Goal: Task Accomplishment & Management: Manage account settings

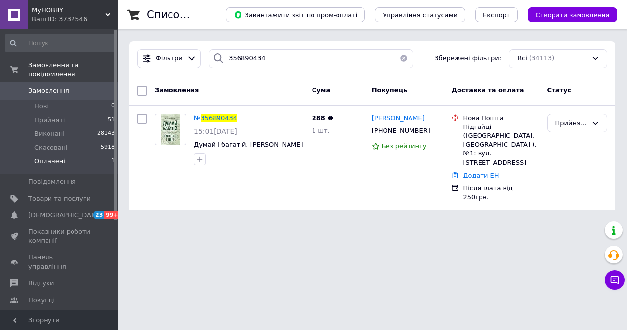
drag, startPoint x: 311, startPoint y: 59, endPoint x: 200, endPoint y: 63, distance: 110.8
click at [200, 63] on div "Фільтри 356890434 Збережені фільтри: Всі (34113)" at bounding box center [372, 58] width 478 height 19
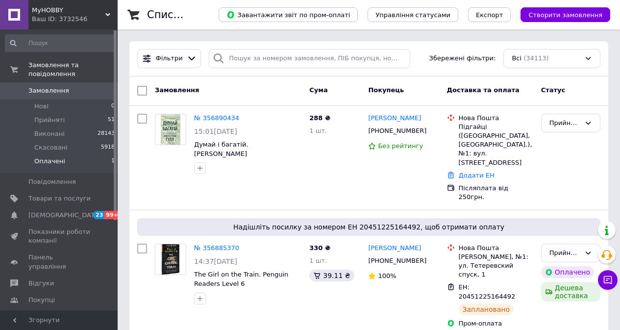
click at [60, 157] on span "Оплачені" at bounding box center [49, 161] width 31 height 9
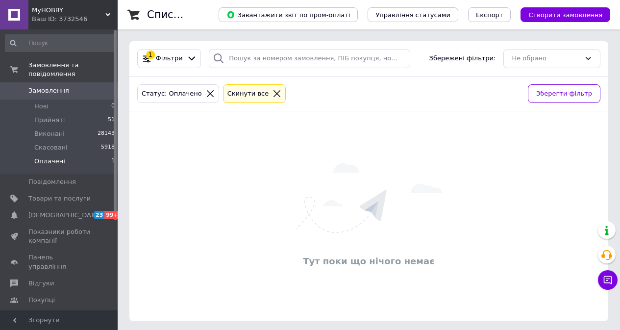
click at [272, 92] on icon at bounding box center [276, 93] width 9 height 9
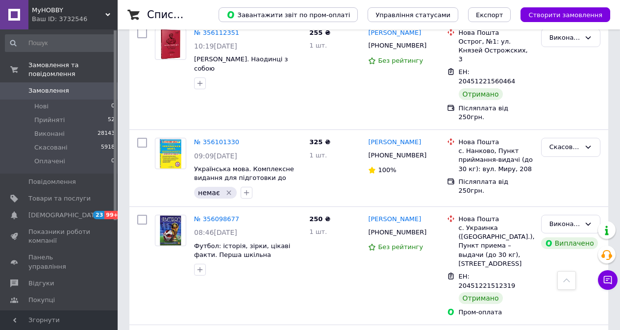
scroll to position [8878, 0]
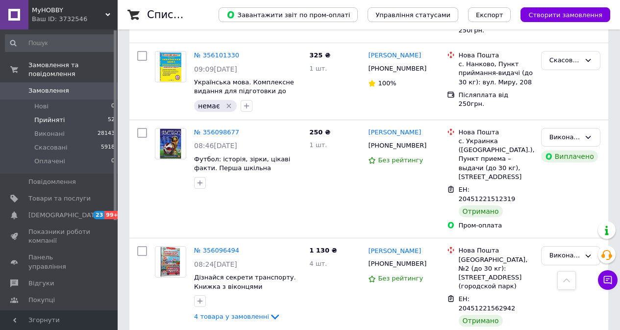
click at [49, 116] on span "Прийняті" at bounding box center [49, 120] width 30 height 9
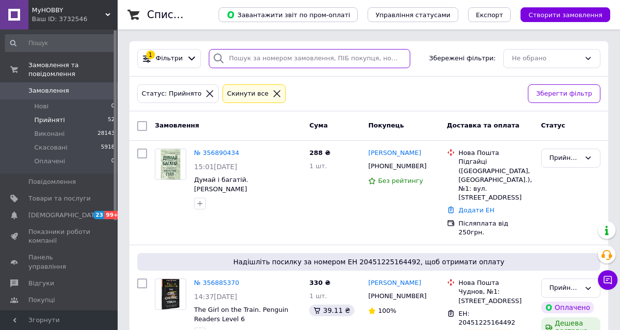
click at [273, 60] on input "search" at bounding box center [309, 58] width 201 height 19
paste input "356906861"
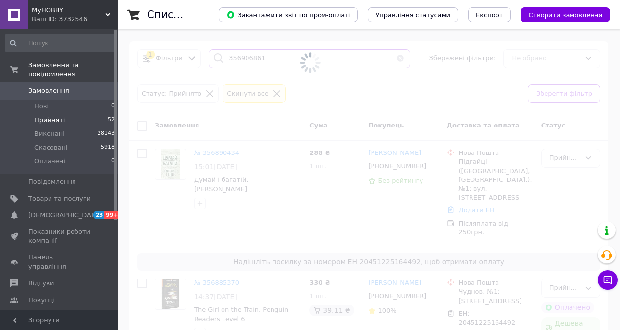
type input "356906861"
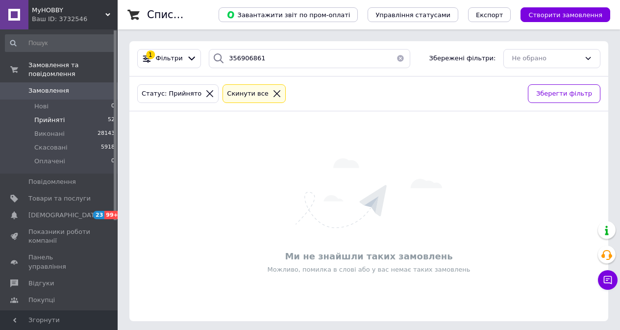
click at [272, 92] on icon at bounding box center [276, 93] width 9 height 9
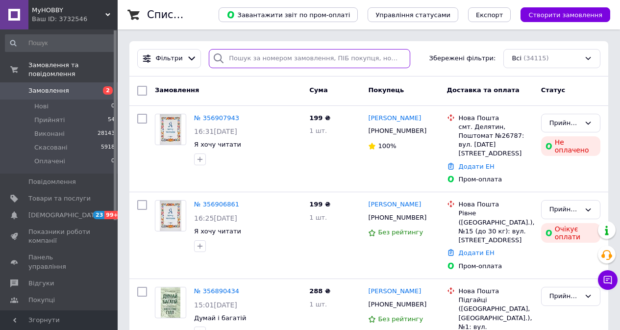
click at [267, 57] on input "search" at bounding box center [309, 58] width 201 height 19
paste input "356906861"
type input "356906861"
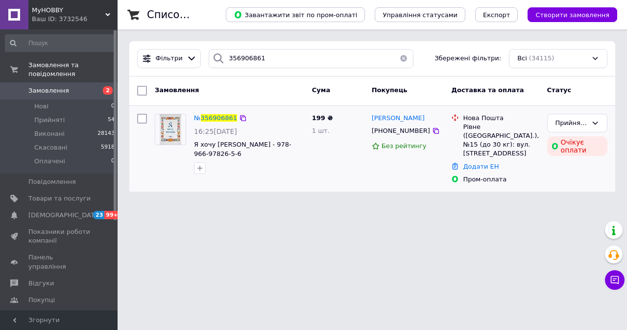
click at [242, 178] on div "№ 356906861 16:25, 12.08.2025 Я хочу читати - Малащенко Надія - 978-966-97826-5…" at bounding box center [249, 144] width 118 height 69
click at [195, 168] on button "button" at bounding box center [200, 168] width 12 height 12
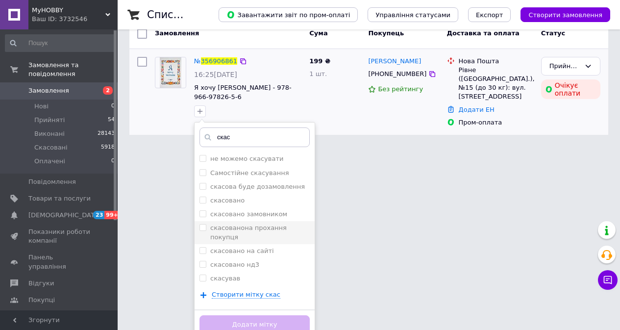
scroll to position [57, 0]
type input "скас"
click at [254, 216] on label "скасовано замовником" at bounding box center [248, 213] width 77 height 7
checkbox input "true"
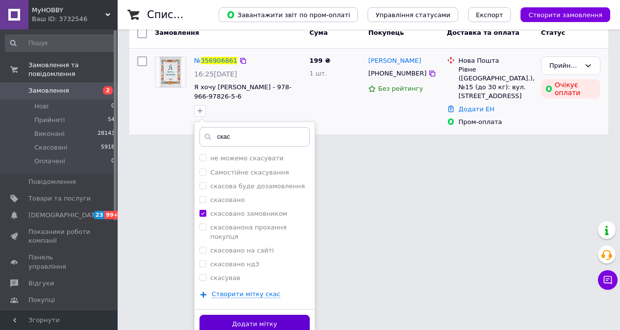
click at [294, 317] on button "Додати мітку" at bounding box center [254, 323] width 110 height 19
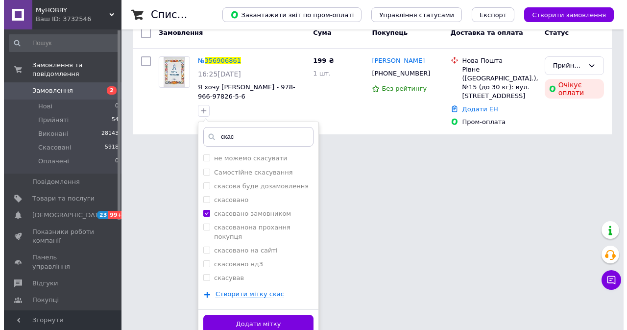
scroll to position [0, 0]
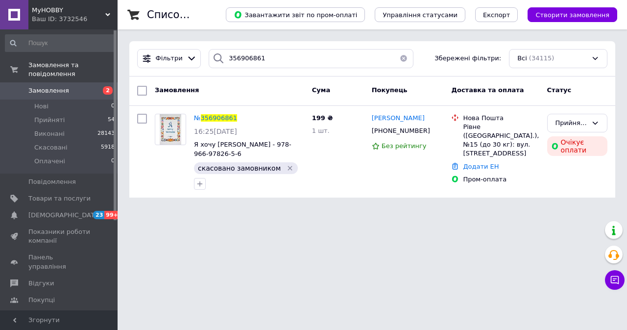
click at [222, 57] on div at bounding box center [219, 58] width 20 height 19
click at [228, 57] on input "356906861" at bounding box center [311, 58] width 205 height 19
paste input "7943"
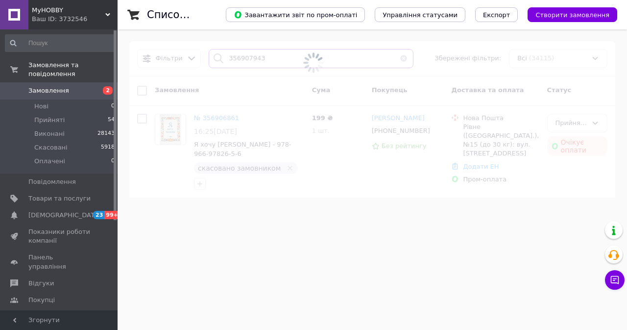
type input "356907943"
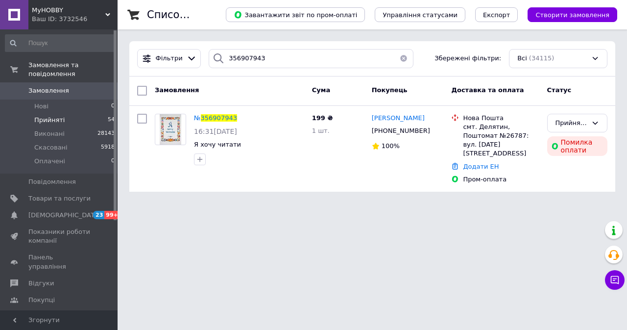
click at [69, 114] on li "Прийняті 54" at bounding box center [60, 120] width 120 height 14
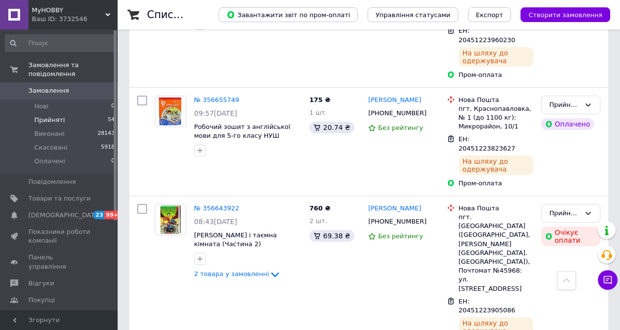
scroll to position [3440, 0]
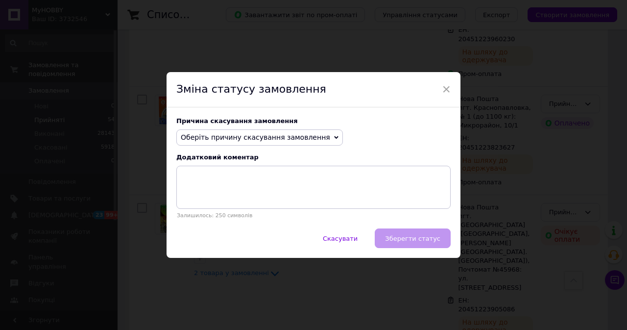
click at [313, 134] on span "Оберіть причину скасування замовлення" at bounding box center [259, 137] width 167 height 17
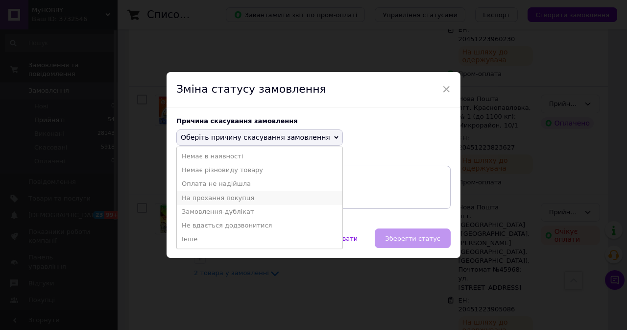
click at [238, 197] on li "На прохання покупця" at bounding box center [260, 198] width 166 height 14
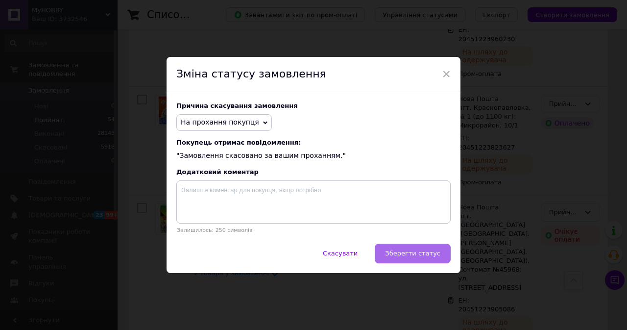
click at [400, 254] on span "Зберегти статус" at bounding box center [412, 252] width 55 height 7
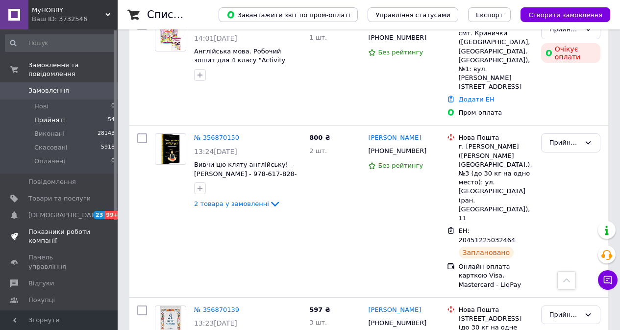
scroll to position [539, 0]
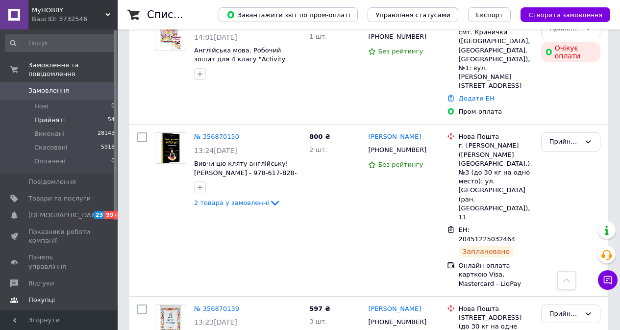
drag, startPoint x: 60, startPoint y: 268, endPoint x: 67, endPoint y: 261, distance: 10.4
click at [61, 279] on span "Відгуки" at bounding box center [59, 283] width 62 height 9
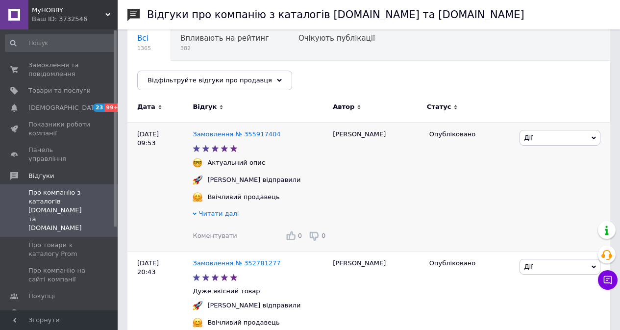
scroll to position [98, 0]
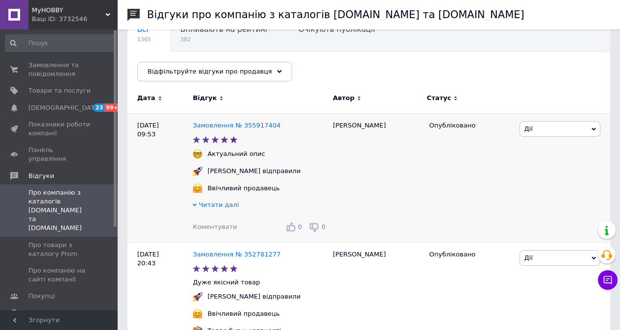
click at [205, 206] on span "Читати далі" at bounding box center [219, 204] width 40 height 7
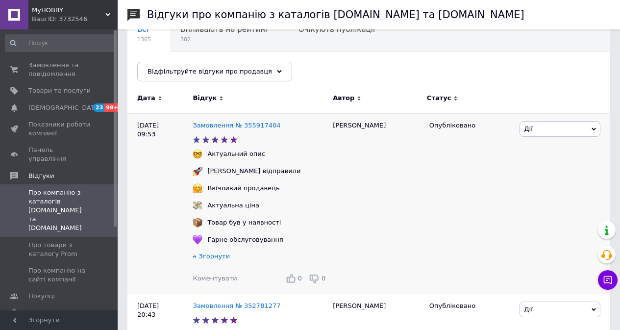
click at [208, 260] on span "Згорнути" at bounding box center [214, 255] width 31 height 7
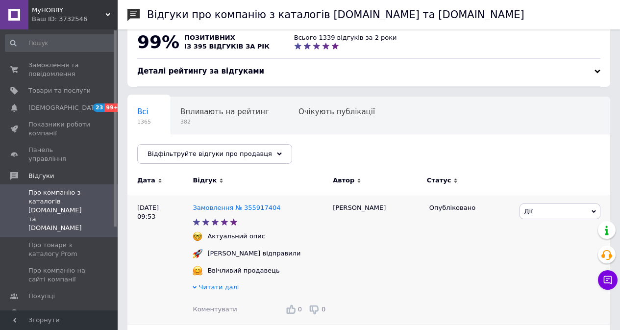
scroll to position [0, 0]
